Goal: Check status

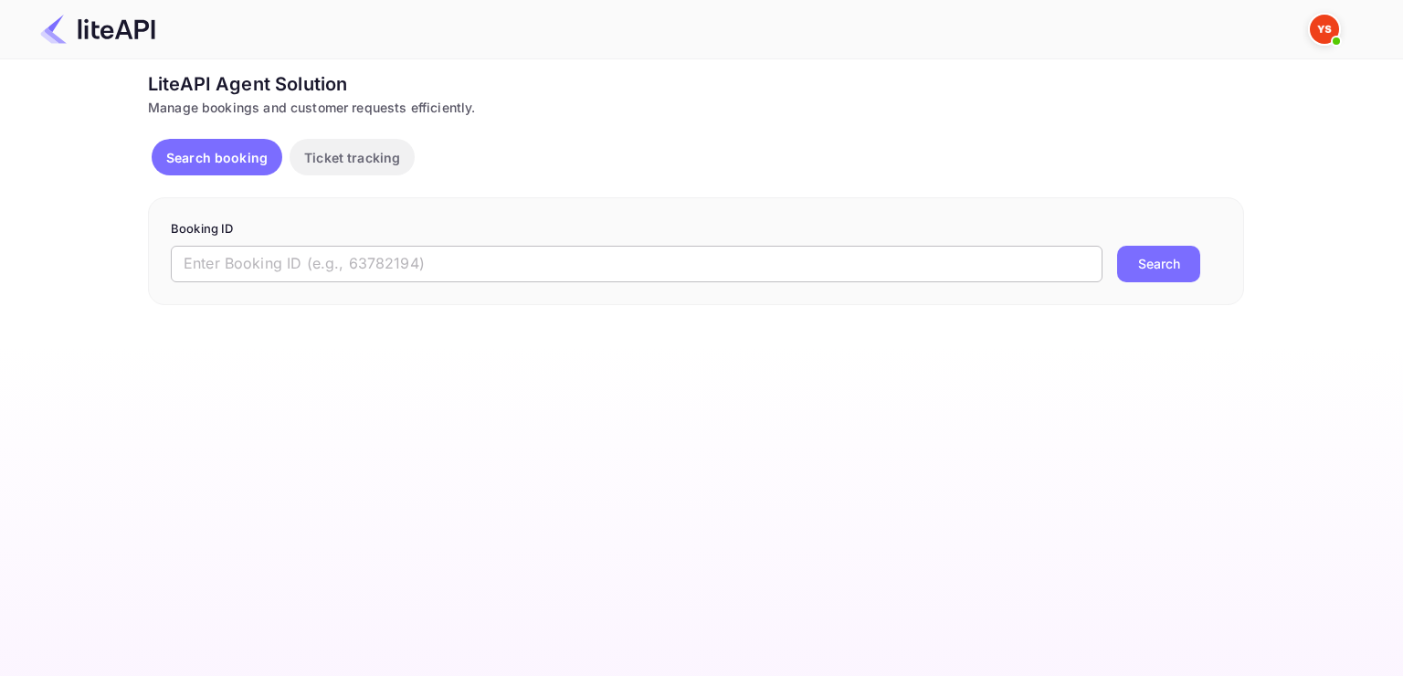
click at [576, 258] on input "text" at bounding box center [637, 264] width 932 height 37
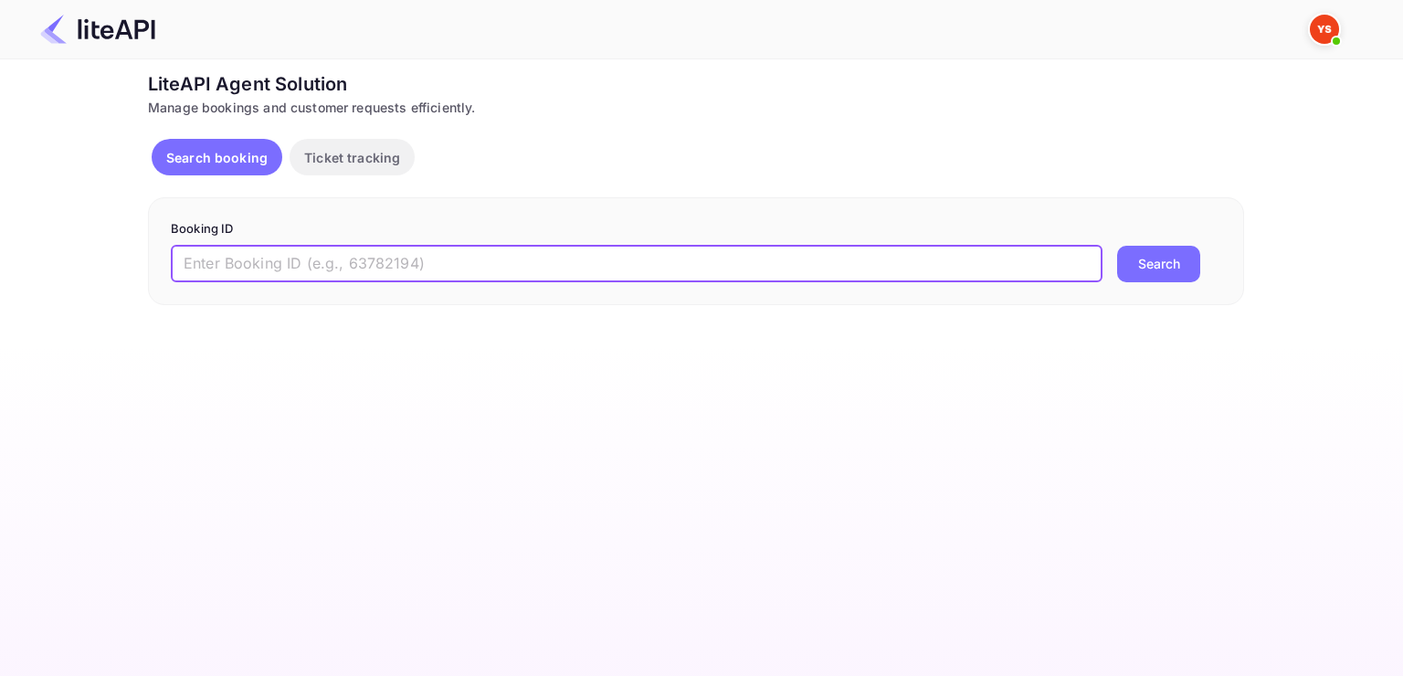
paste input "8947176"
type input "8947176"
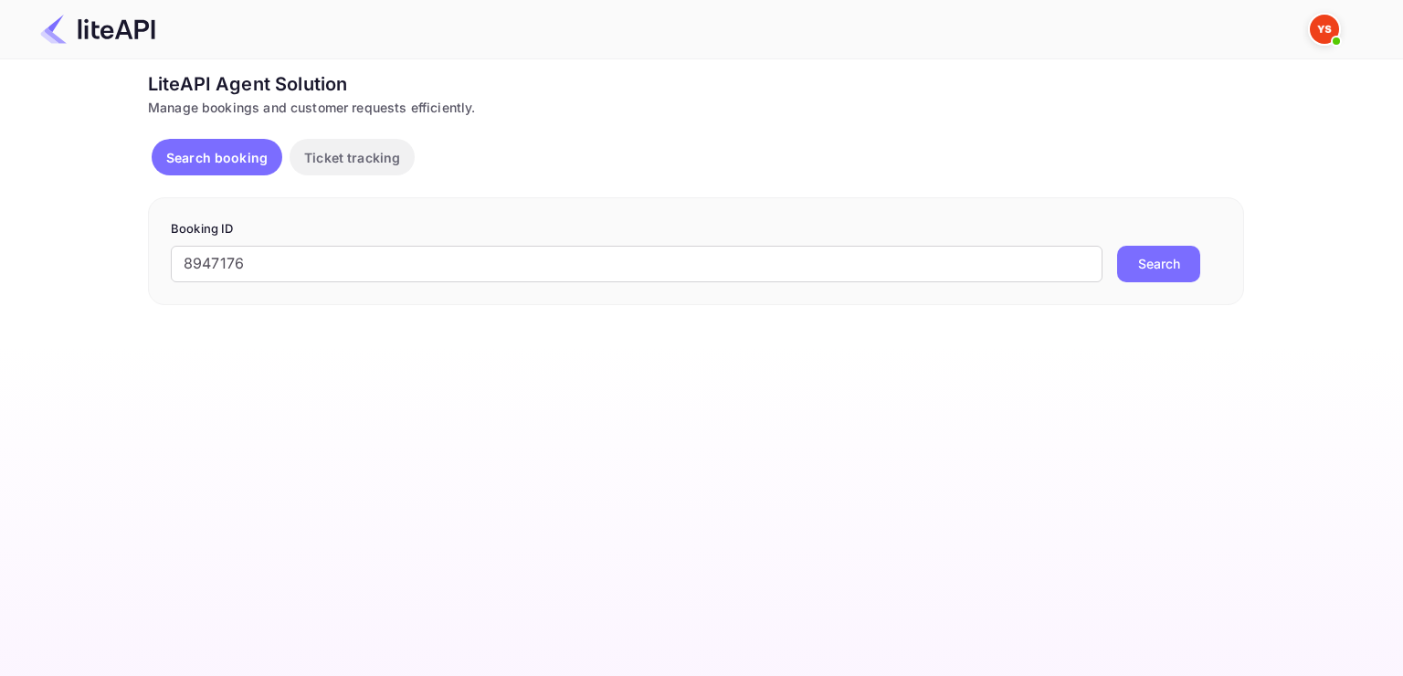
click at [1160, 269] on button "Search" at bounding box center [1158, 264] width 83 height 37
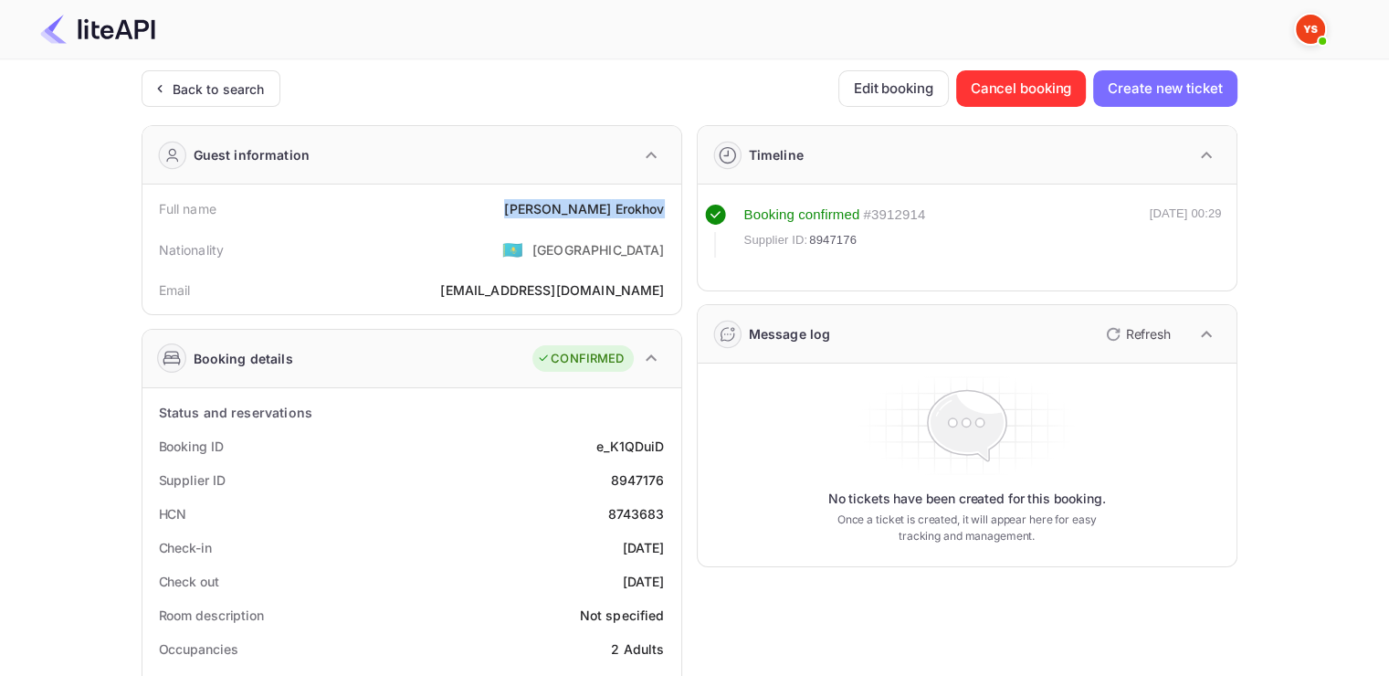
drag, startPoint x: 555, startPoint y: 201, endPoint x: 674, endPoint y: 212, distance: 120.2
click at [674, 212] on div "Full name [PERSON_NAME] Nationality 🇰🇿 [DEMOGRAPHIC_DATA] [PERSON_NAME] [PERSON…" at bounding box center [412, 250] width 539 height 130
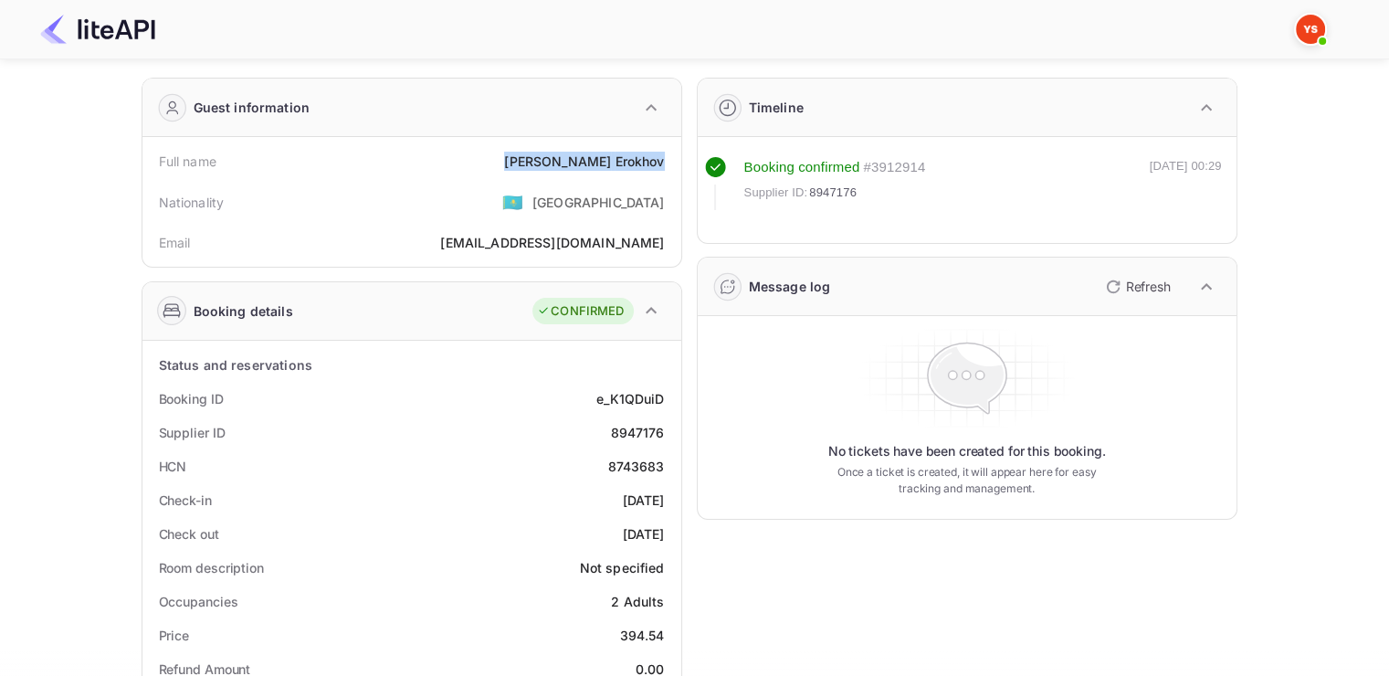
scroll to position [91, 0]
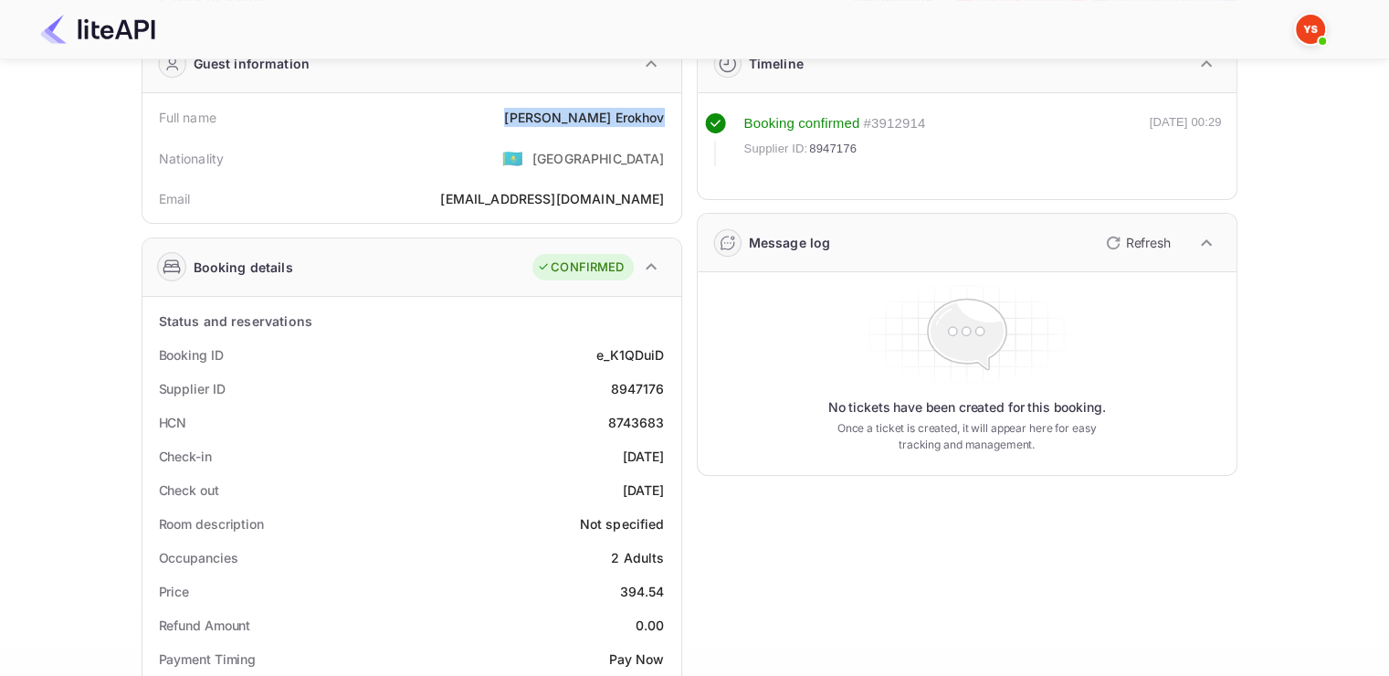
drag, startPoint x: 153, startPoint y: 457, endPoint x: 671, endPoint y: 497, distance: 518.6
copy div "Check-in [DATE] Check out [DATE]"
click at [581, 397] on div "Supplier ID 8947176" at bounding box center [412, 389] width 524 height 34
click at [625, 386] on div "8947176" at bounding box center [637, 388] width 54 height 19
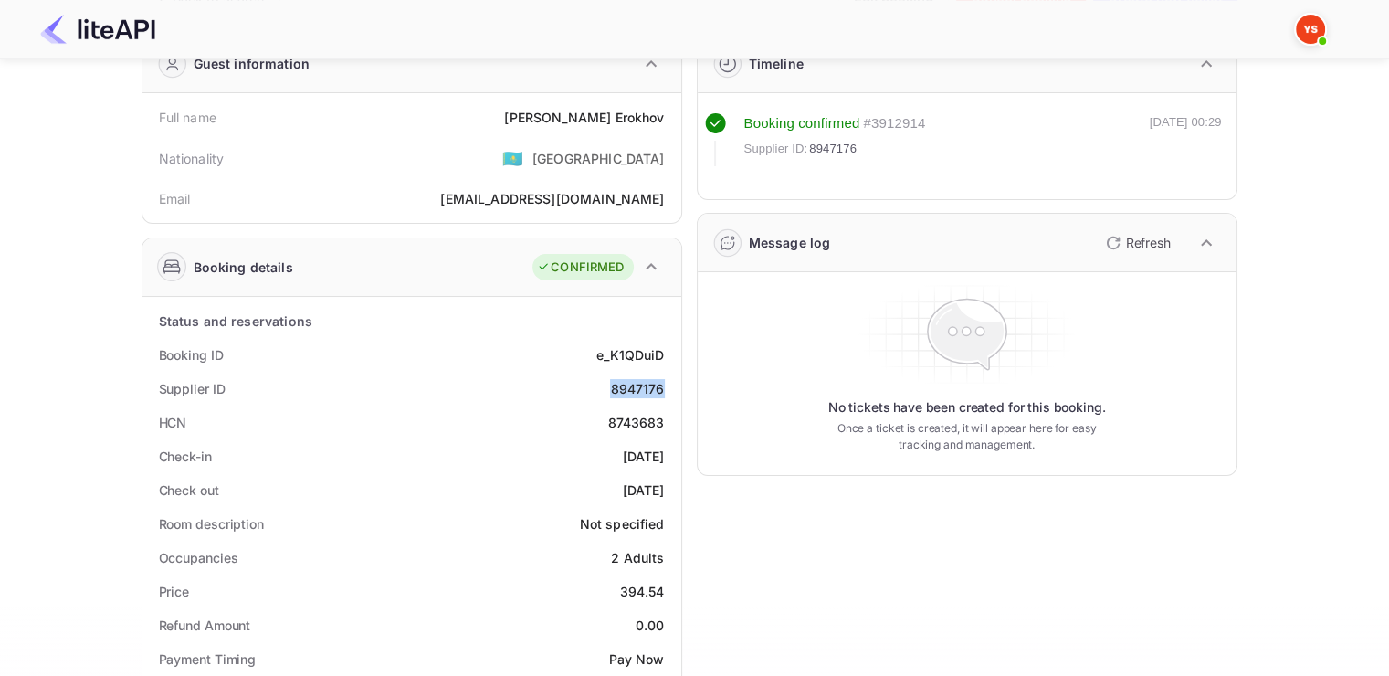
click at [625, 386] on div "8947176" at bounding box center [637, 388] width 54 height 19
copy div "8947176"
